Goal: Task Accomplishment & Management: Complete application form

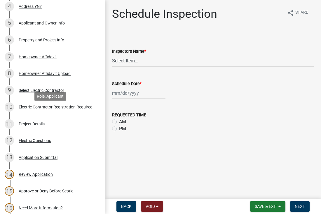
scroll to position [175, 0]
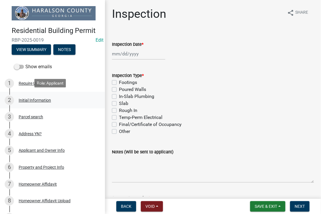
click at [35, 100] on div "Initial Information" at bounding box center [35, 100] width 32 height 4
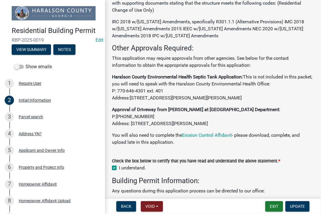
scroll to position [105, 0]
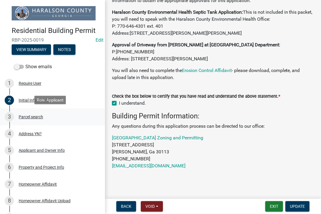
click at [31, 115] on div "Parcel search" at bounding box center [31, 117] width 25 height 4
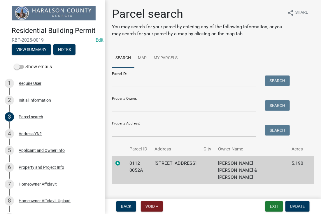
scroll to position [3, 0]
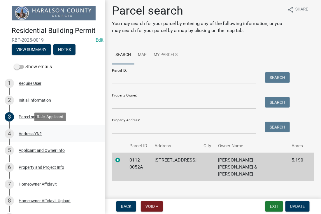
click at [30, 135] on div "Address YN?" at bounding box center [30, 134] width 23 height 4
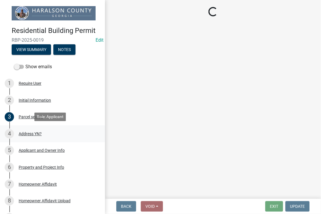
scroll to position [0, 0]
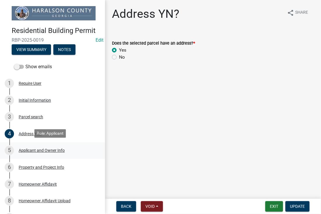
click at [43, 153] on div "5 Applicant and Owner Info" at bounding box center [50, 150] width 91 height 9
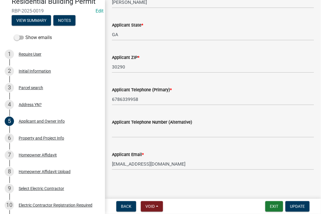
scroll to position [451, 0]
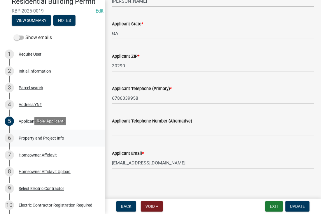
click at [30, 138] on div "Property and Project Info" at bounding box center [42, 138] width 46 height 4
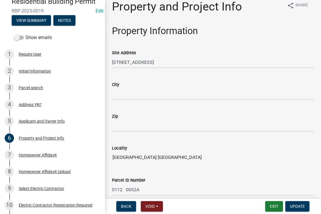
scroll to position [0, 0]
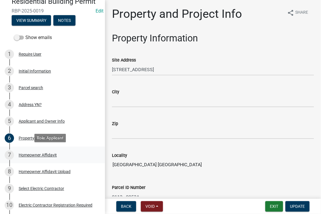
click at [28, 158] on div "7 Homeowner Affidavit" at bounding box center [50, 155] width 91 height 9
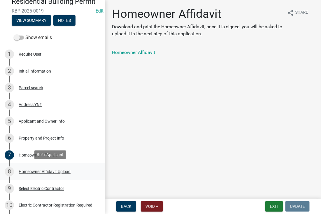
click at [34, 170] on div "Homeowner Affidavit Upload" at bounding box center [45, 172] width 52 height 4
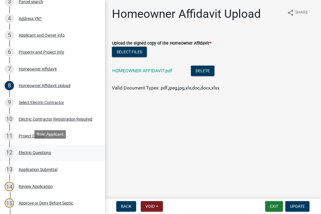
scroll to position [117, 0]
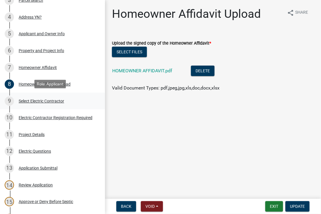
click at [51, 100] on div "Select Electric Contractor" at bounding box center [42, 101] width 46 height 4
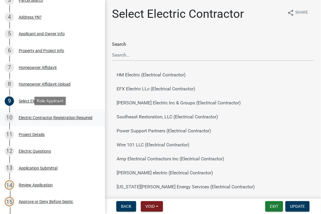
click at [67, 116] on div "Electric Contractor Registration Required" at bounding box center [56, 118] width 74 height 4
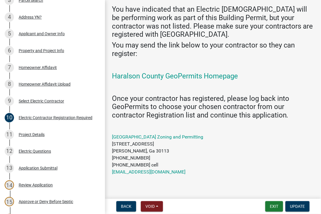
scroll to position [48, 0]
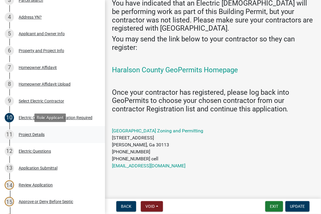
click at [32, 133] on div "Project Details" at bounding box center [32, 135] width 26 height 4
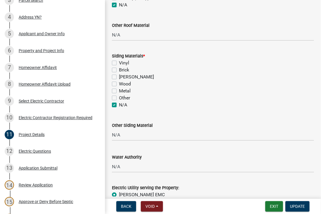
scroll to position [566, 0]
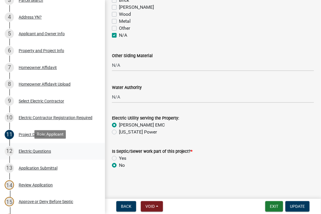
click at [35, 150] on div "Electric Questions" at bounding box center [35, 151] width 32 height 4
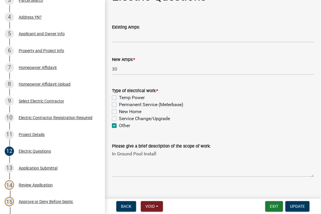
scroll to position [25, 0]
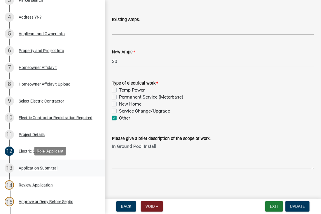
click at [38, 167] on div "Application Submittal" at bounding box center [38, 168] width 39 height 4
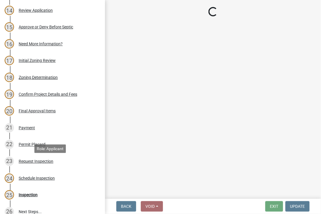
scroll to position [234, 0]
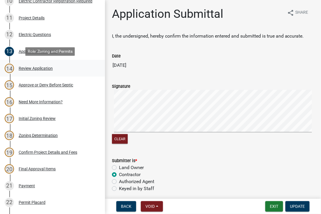
click at [33, 67] on div "Review Application" at bounding box center [36, 69] width 34 height 4
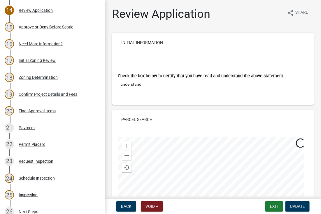
scroll to position [58, 0]
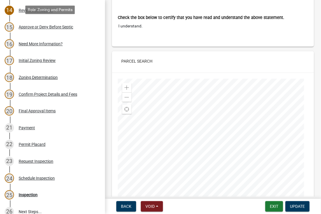
click at [36, 27] on div "Approve or Deny Before Septic" at bounding box center [46, 27] width 55 height 4
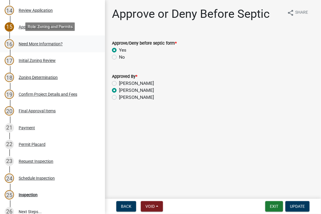
click at [22, 42] on div "Need More Information?" at bounding box center [41, 44] width 44 height 4
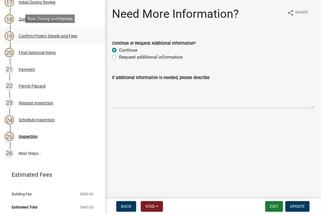
scroll to position [351, 0]
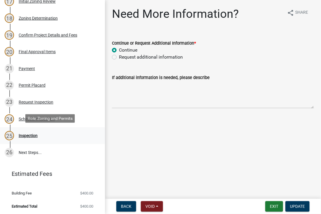
click at [25, 137] on div "Inspection" at bounding box center [28, 136] width 19 height 4
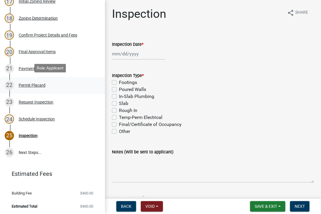
click at [31, 83] on div "Permit Placard" at bounding box center [32, 85] width 27 height 4
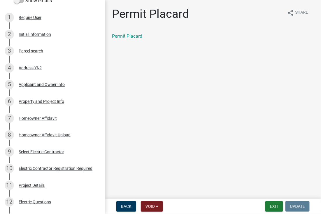
scroll to position [0, 0]
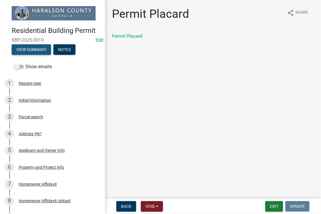
click at [27, 51] on button "View Summary" at bounding box center [31, 49] width 39 height 11
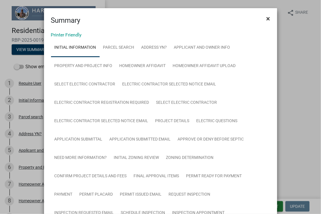
click at [267, 20] on span "×" at bounding box center [269, 19] width 4 height 8
